Goal: Task Accomplishment & Management: Manage account settings

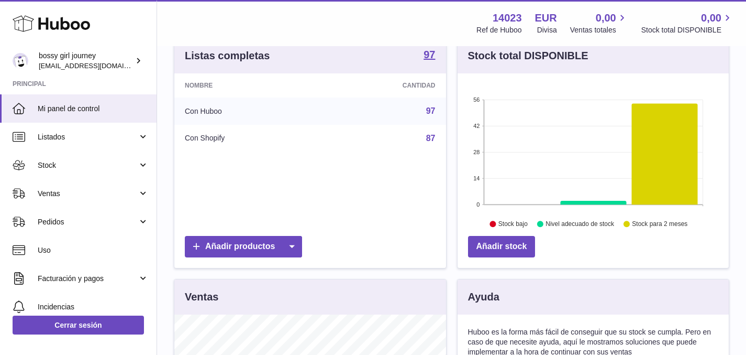
scroll to position [118, 0]
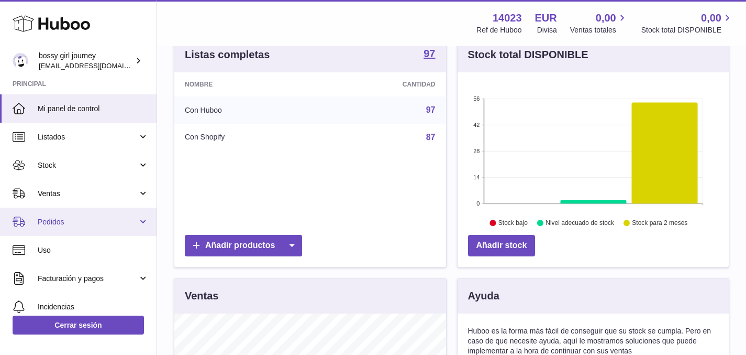
click at [86, 215] on link "Pedidos" at bounding box center [78, 221] width 157 height 28
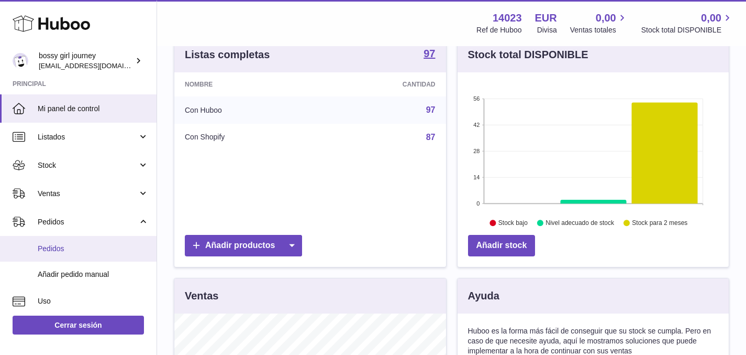
click at [81, 251] on span "Pedidos" at bounding box center [93, 249] width 111 height 10
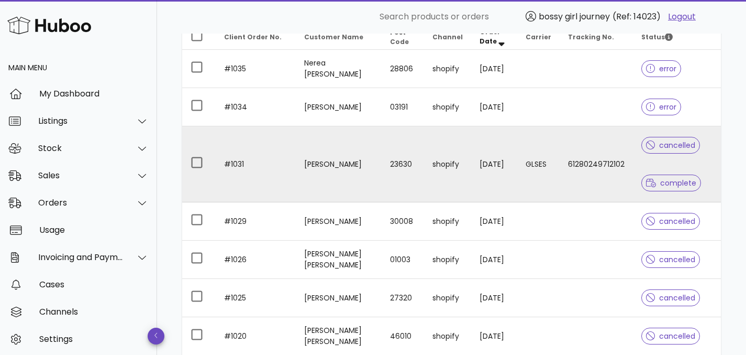
scroll to position [145, 0]
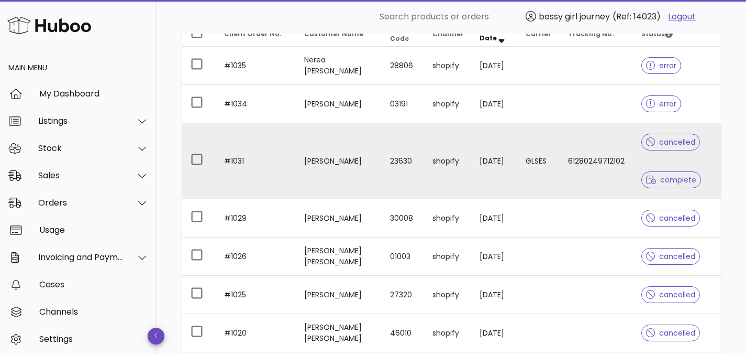
click at [475, 156] on td "[DATE]" at bounding box center [494, 161] width 46 height 76
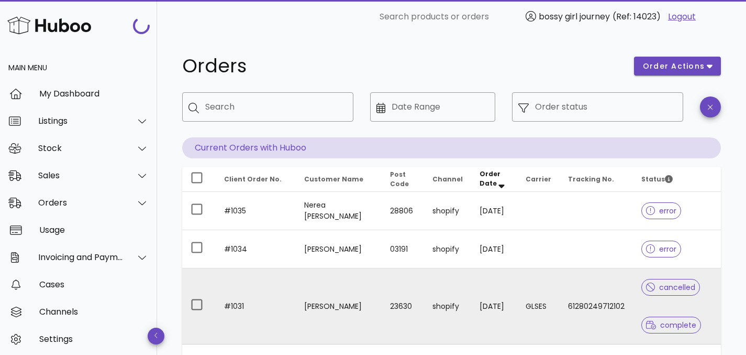
scroll to position [145, 0]
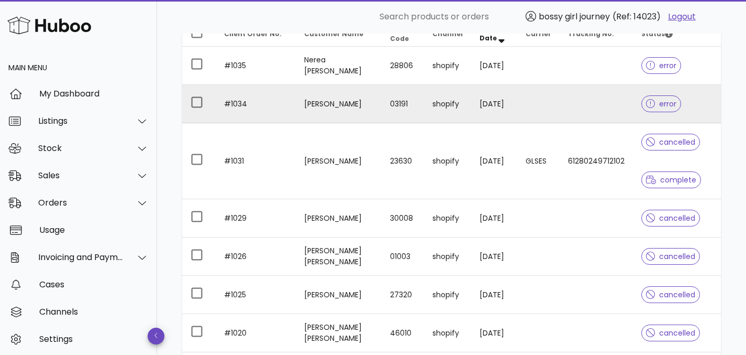
click at [475, 119] on td "[DATE]" at bounding box center [494, 104] width 46 height 38
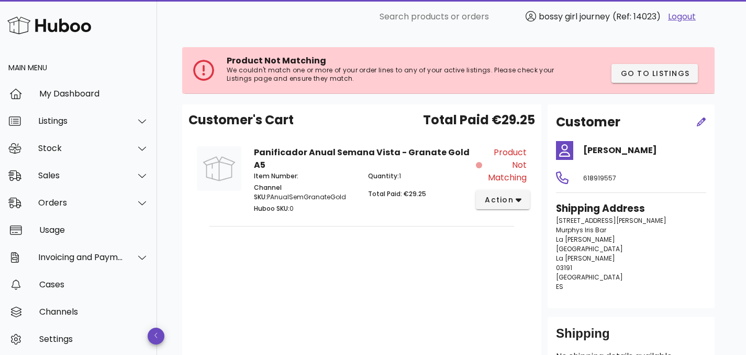
scroll to position [55, 0]
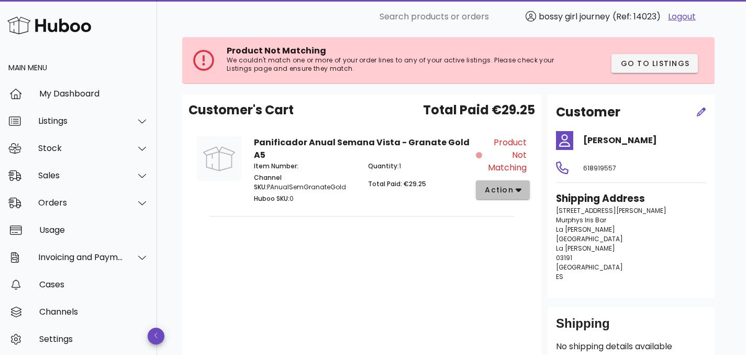
click at [504, 187] on span "action" at bounding box center [499, 189] width 29 height 11
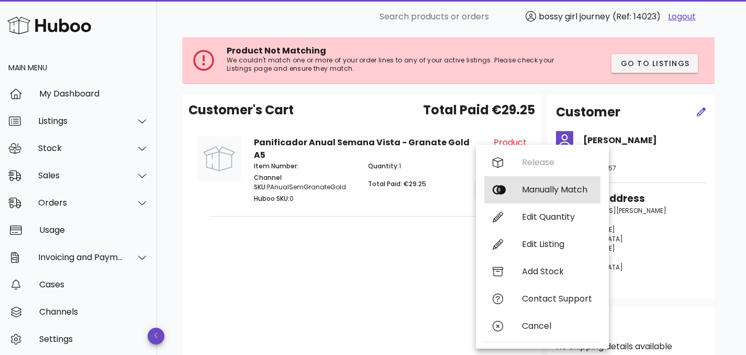
click at [539, 186] on div "Manually Match" at bounding box center [557, 189] width 70 height 10
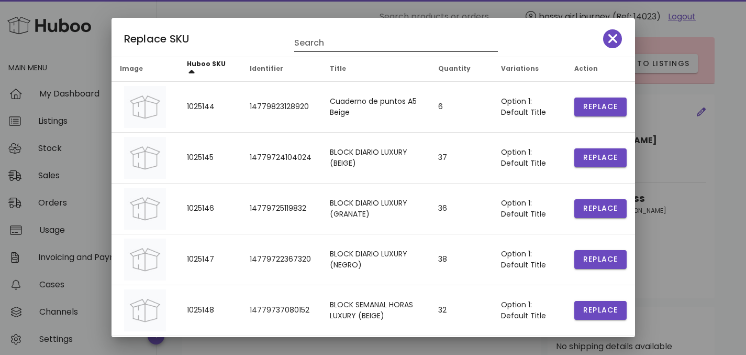
click at [386, 43] on input "Search" at bounding box center [388, 43] width 189 height 17
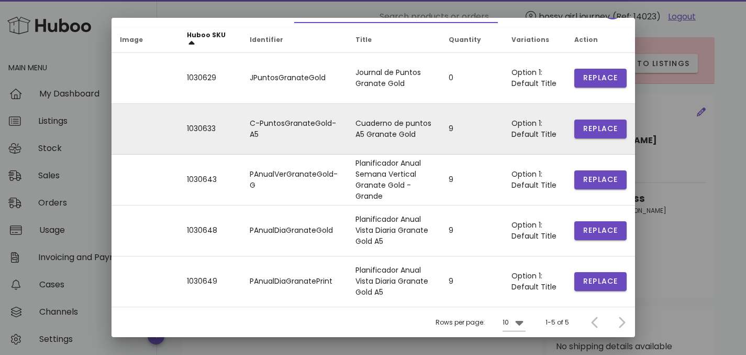
scroll to position [0, 0]
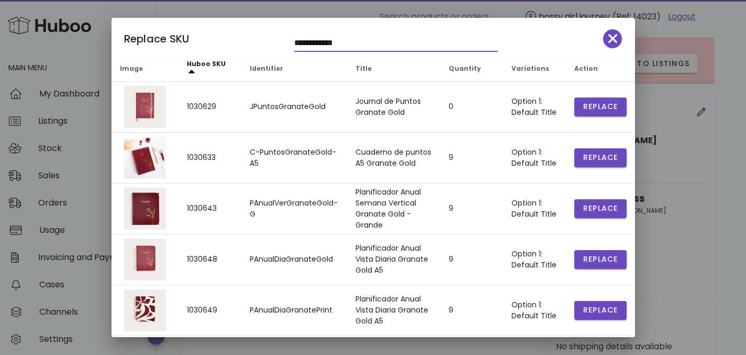
click at [343, 43] on input "**********" at bounding box center [388, 43] width 189 height 17
type input "**********"
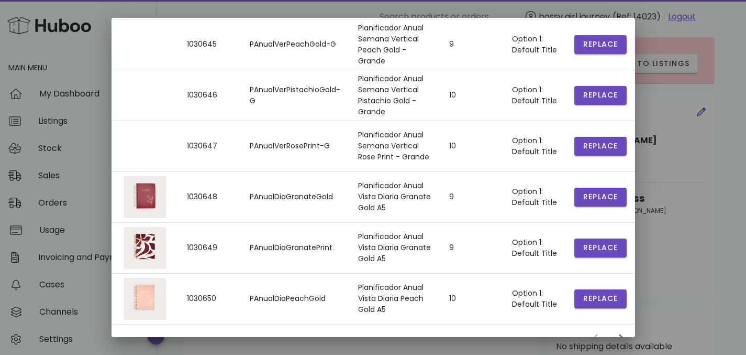
scroll to position [283, 0]
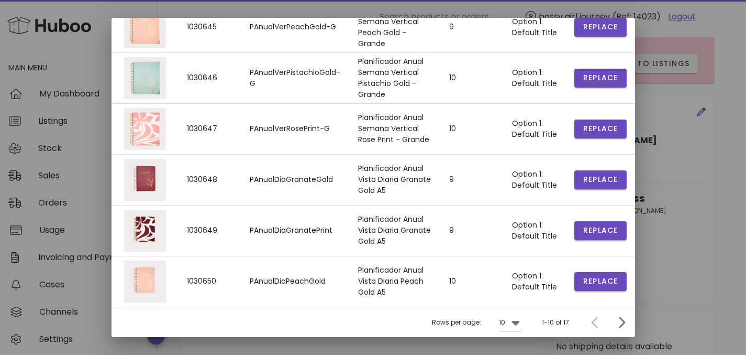
click at [710, 221] on div at bounding box center [373, 177] width 746 height 355
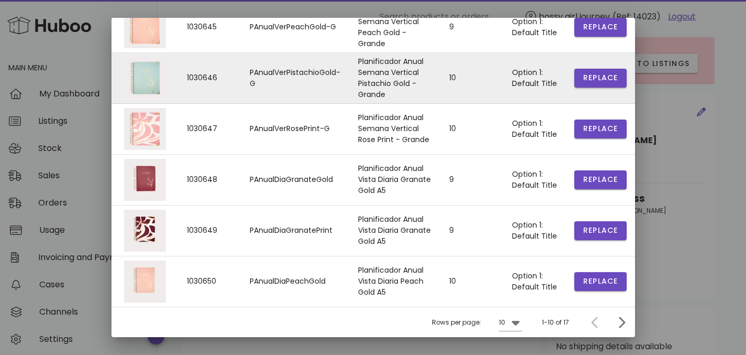
scroll to position [0, 0]
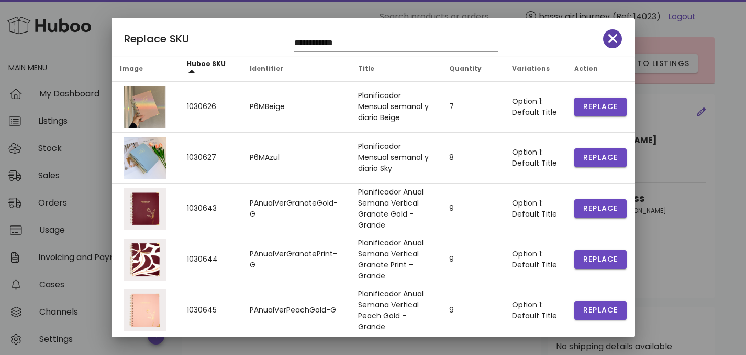
click at [609, 43] on icon "button" at bounding box center [613, 38] width 9 height 15
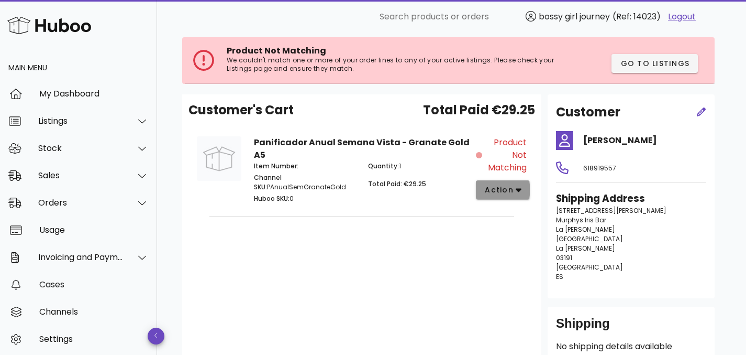
click at [497, 186] on span "action" at bounding box center [499, 189] width 29 height 11
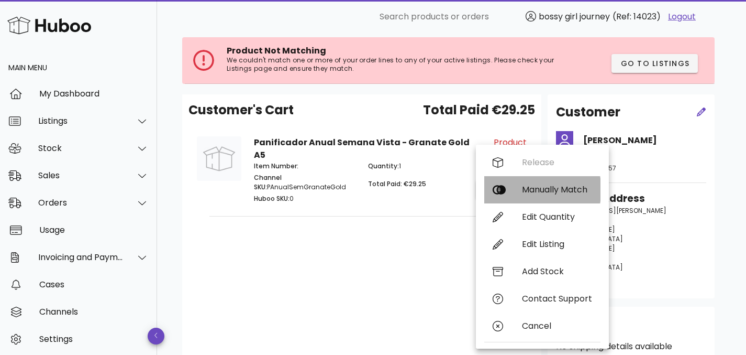
click at [537, 193] on div "Manually Match" at bounding box center [557, 189] width 70 height 10
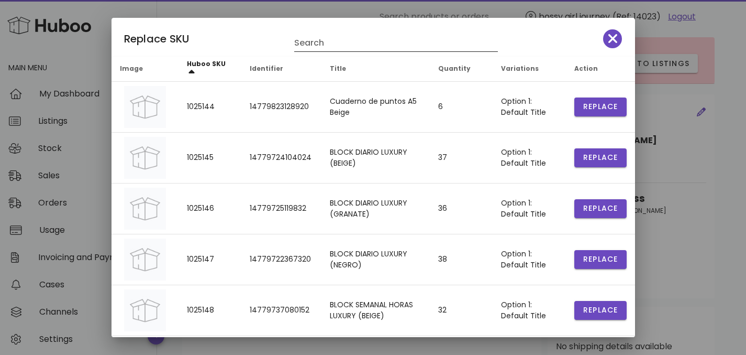
click at [343, 36] on input "Search" at bounding box center [388, 43] width 189 height 17
type input "****"
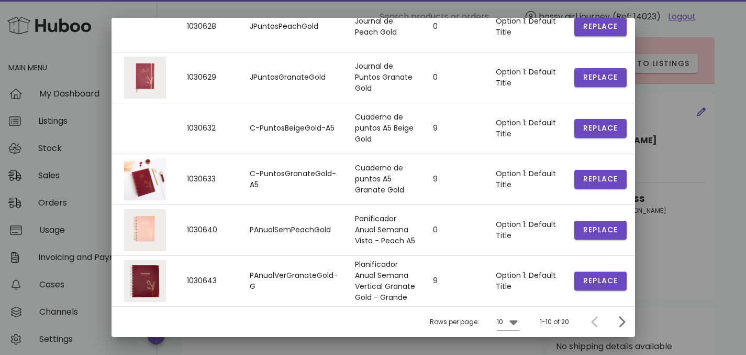
scroll to position [302, 0]
click at [618, 318] on icon "Next page" at bounding box center [622, 321] width 13 height 13
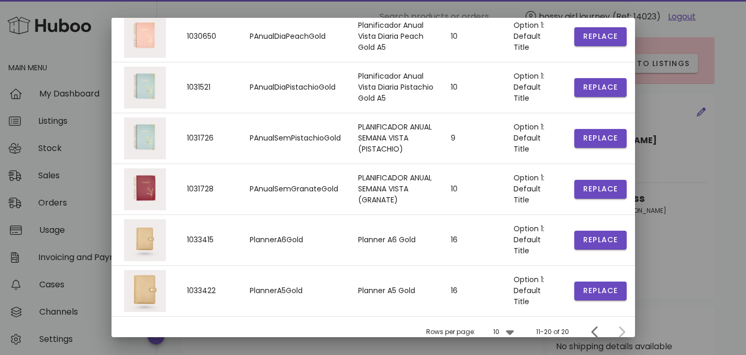
scroll to position [283, 0]
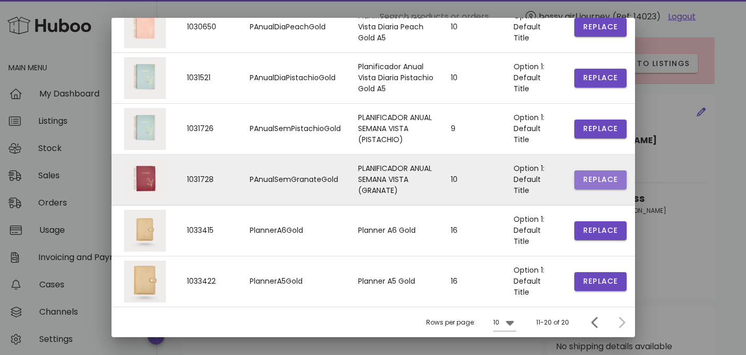
click at [587, 184] on span "Replace" at bounding box center [601, 179] width 36 height 11
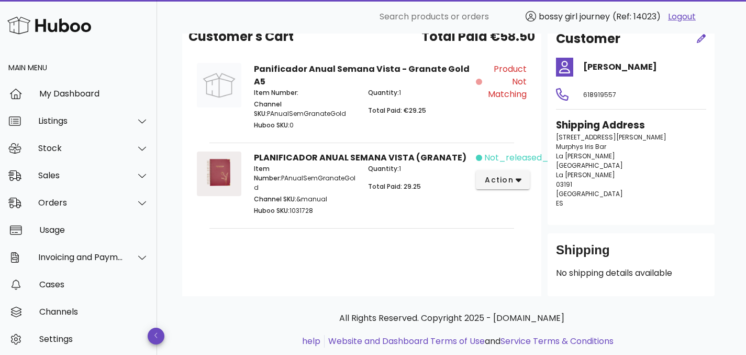
scroll to position [155, 0]
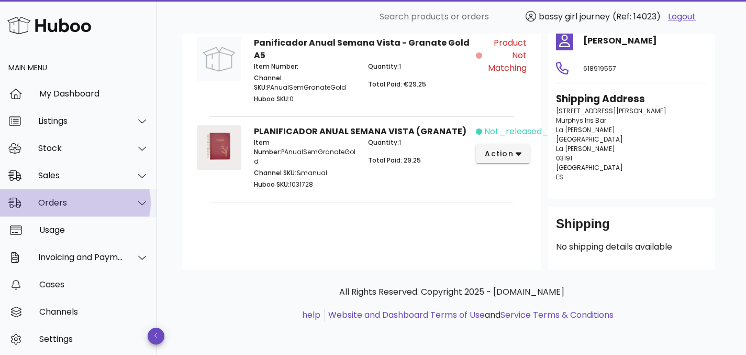
click at [90, 204] on div "Orders" at bounding box center [80, 202] width 85 height 10
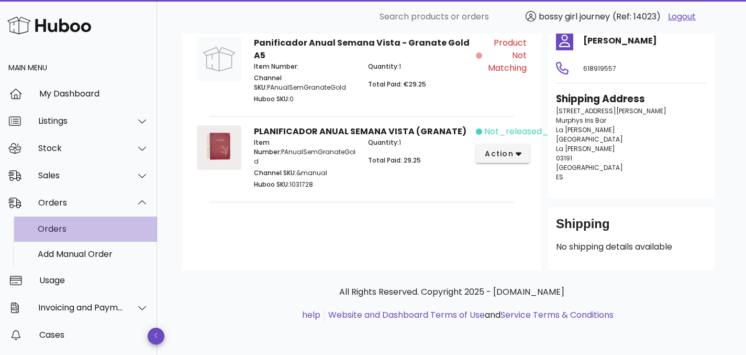
click at [86, 230] on div "Orders" at bounding box center [93, 229] width 111 height 10
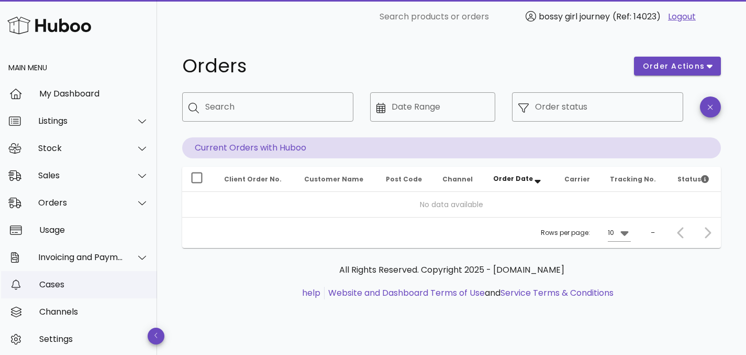
scroll to position [29, 0]
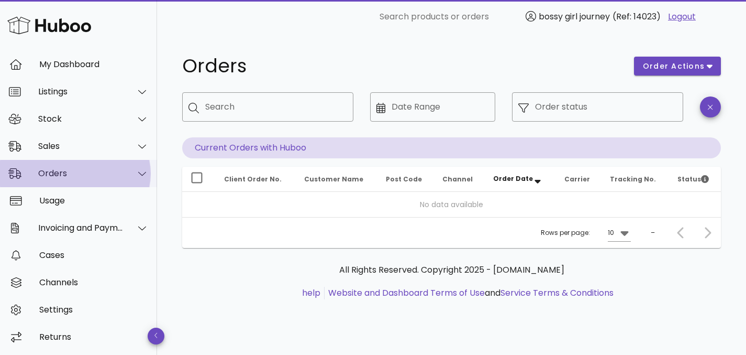
click at [90, 170] on div "Orders" at bounding box center [80, 173] width 85 height 10
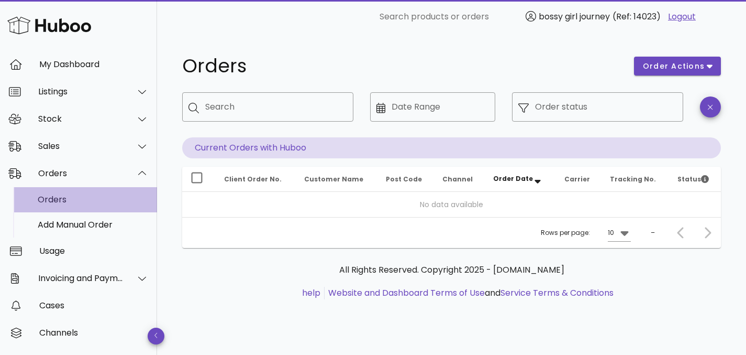
click at [85, 201] on div "Orders" at bounding box center [93, 199] width 111 height 10
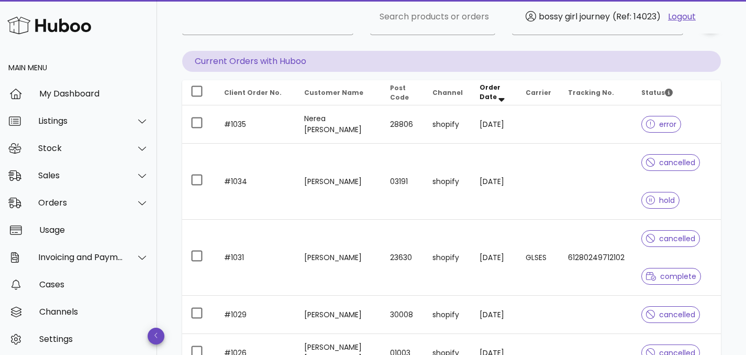
scroll to position [65, 0]
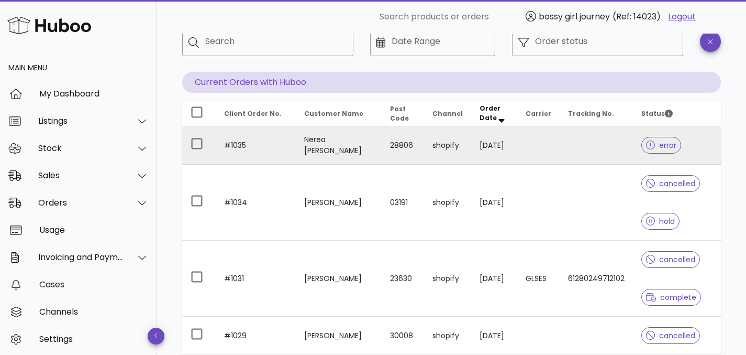
click at [345, 145] on td "Nerea [PERSON_NAME]" at bounding box center [339, 145] width 86 height 38
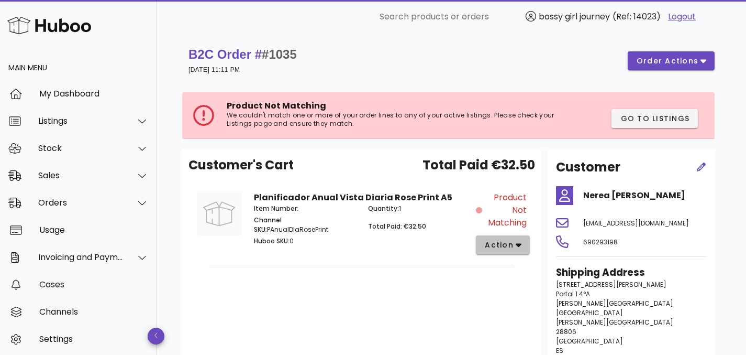
click at [495, 246] on span "action" at bounding box center [499, 244] width 29 height 11
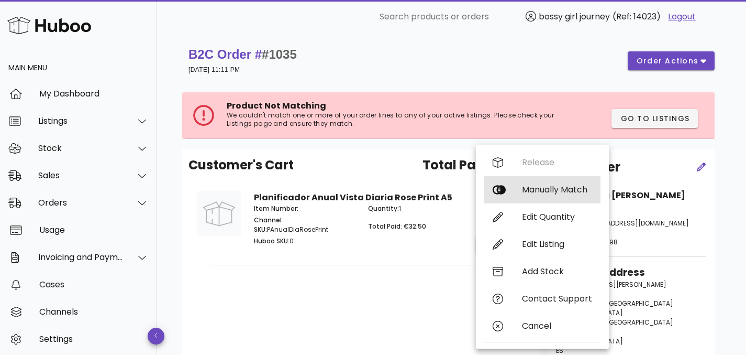
click at [545, 192] on div "Manually Match" at bounding box center [557, 189] width 70 height 10
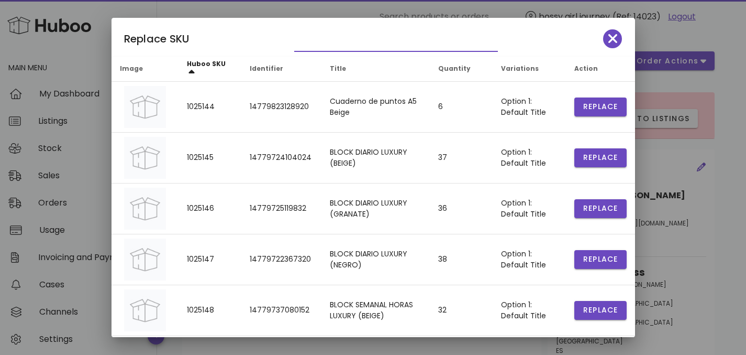
click at [367, 42] on input "text" at bounding box center [388, 43] width 189 height 17
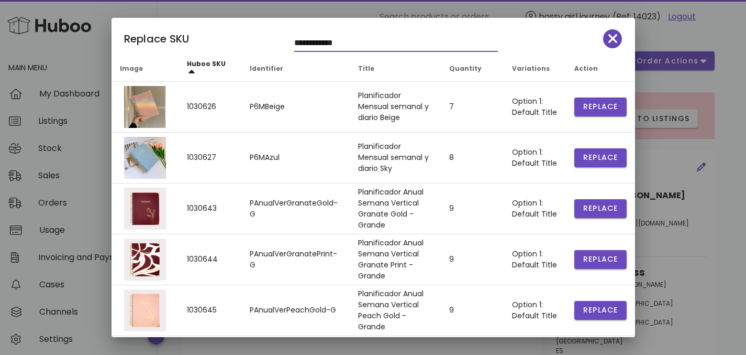
type input "**********"
click at [609, 38] on icon "button" at bounding box center [613, 38] width 9 height 15
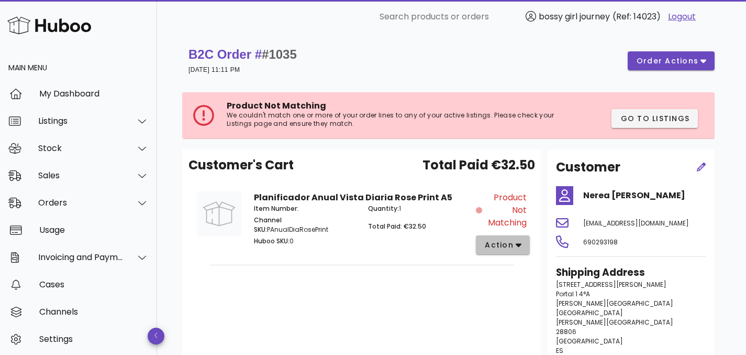
click at [511, 247] on span "action" at bounding box center [499, 244] width 29 height 11
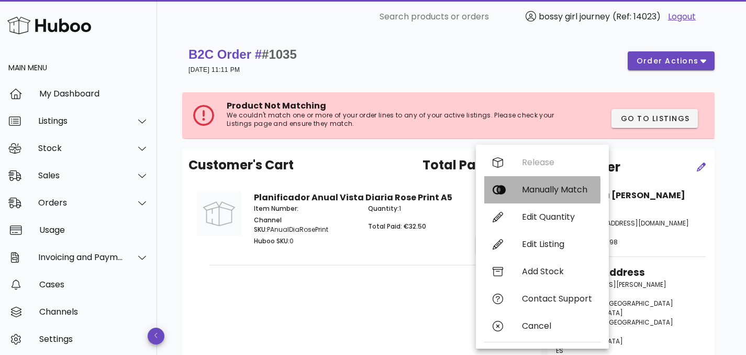
click at [532, 188] on div "Manually Match" at bounding box center [557, 189] width 70 height 10
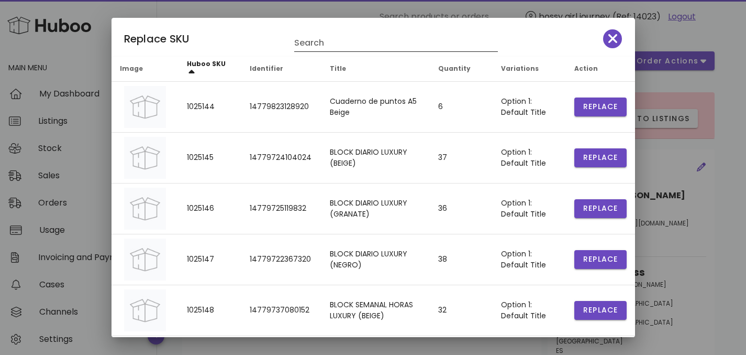
click at [381, 41] on input "Search" at bounding box center [388, 43] width 189 height 17
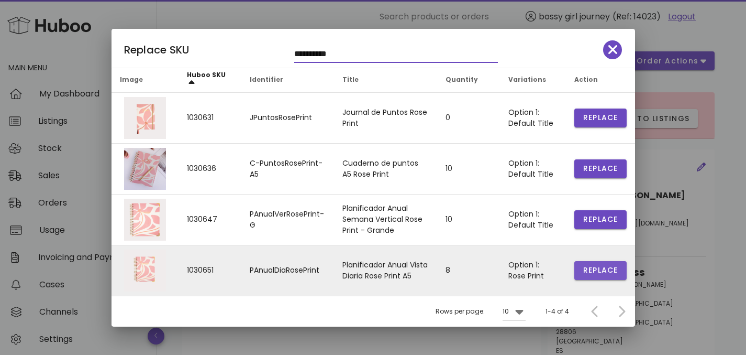
type input "**********"
click at [590, 265] on span "Replace" at bounding box center [601, 270] width 36 height 11
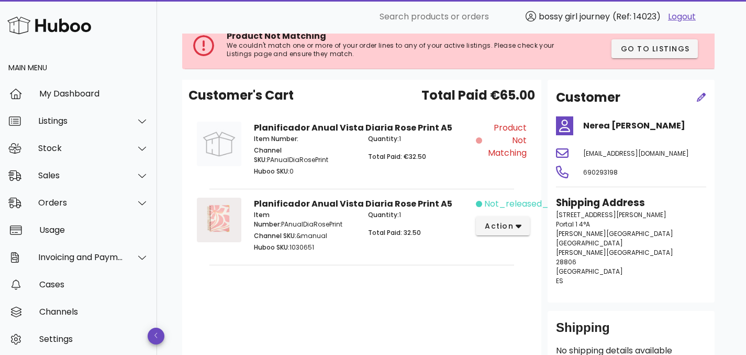
scroll to position [65, 0]
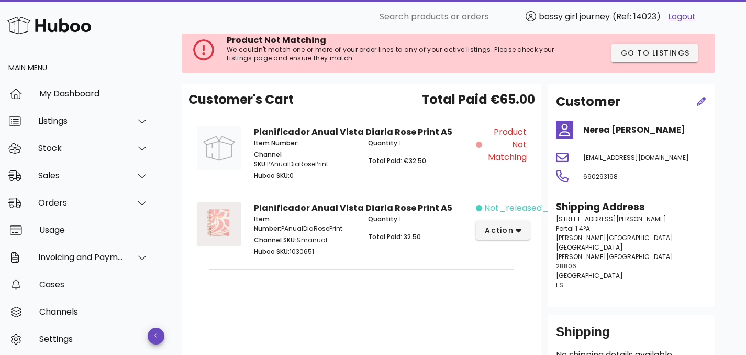
click at [520, 145] on span "Product Not Matching" at bounding box center [506, 145] width 42 height 38
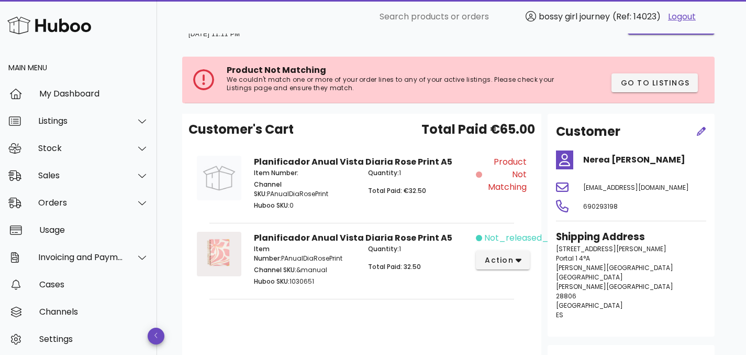
scroll to position [30, 0]
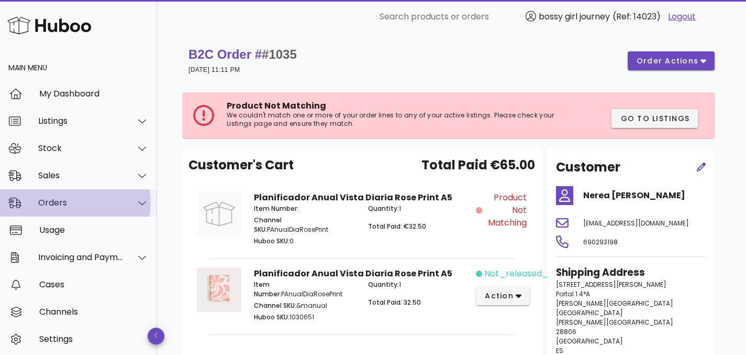
click at [76, 204] on div "Orders" at bounding box center [80, 202] width 85 height 10
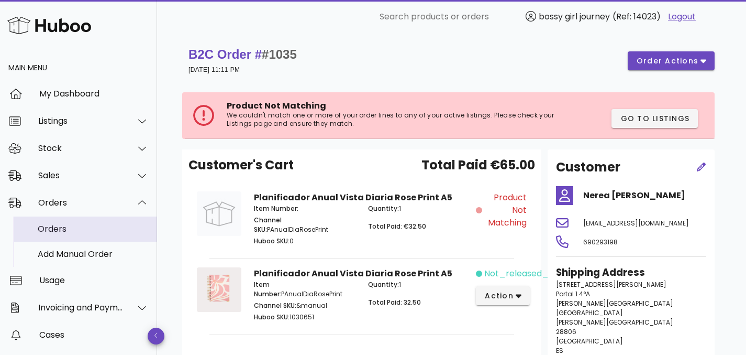
click at [77, 228] on div "Orders" at bounding box center [93, 229] width 111 height 10
